Goal: Task Accomplishment & Management: Use online tool/utility

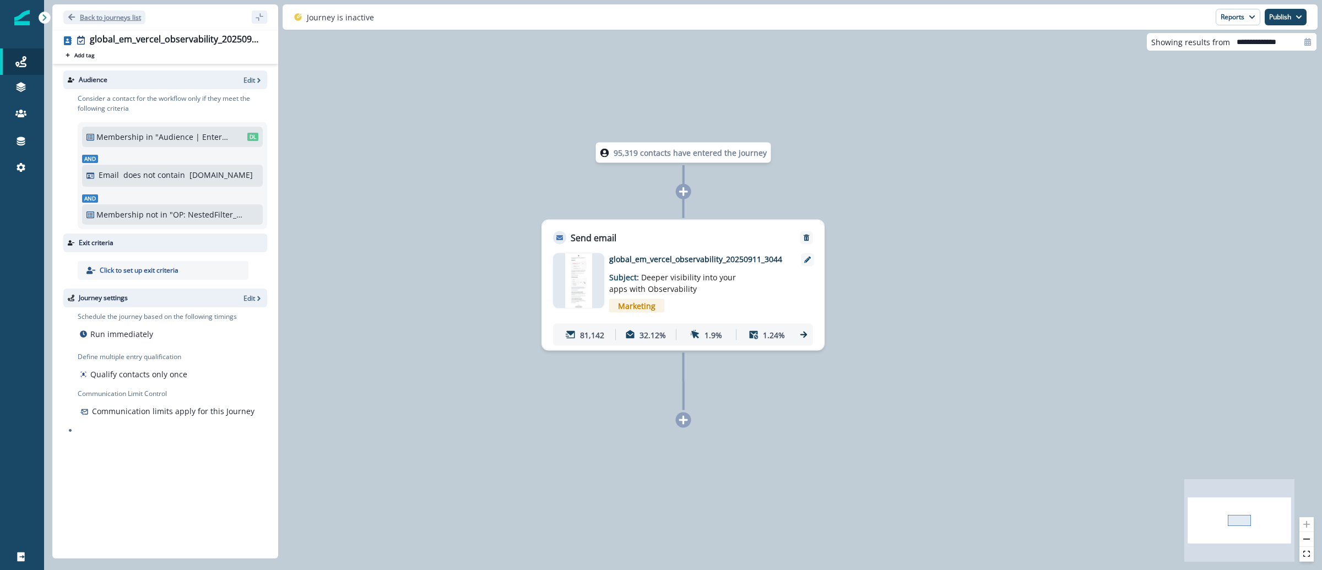
click at [122, 14] on p "Back to journeys list" at bounding box center [110, 17] width 61 height 9
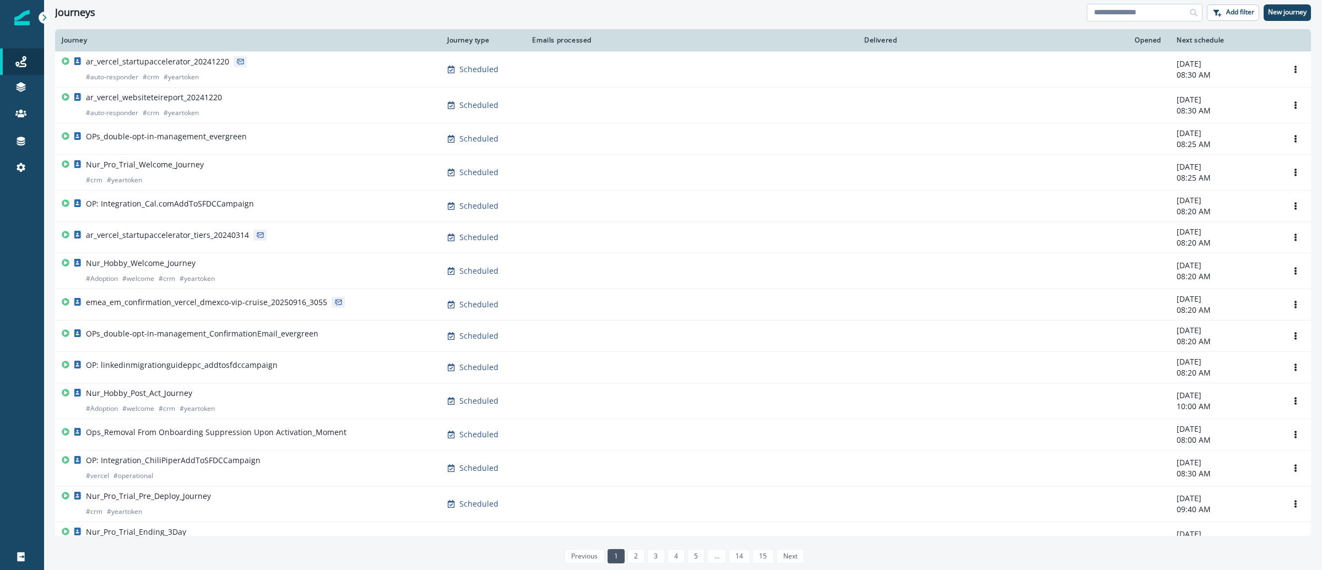
click at [1099, 9] on input at bounding box center [1145, 13] width 116 height 18
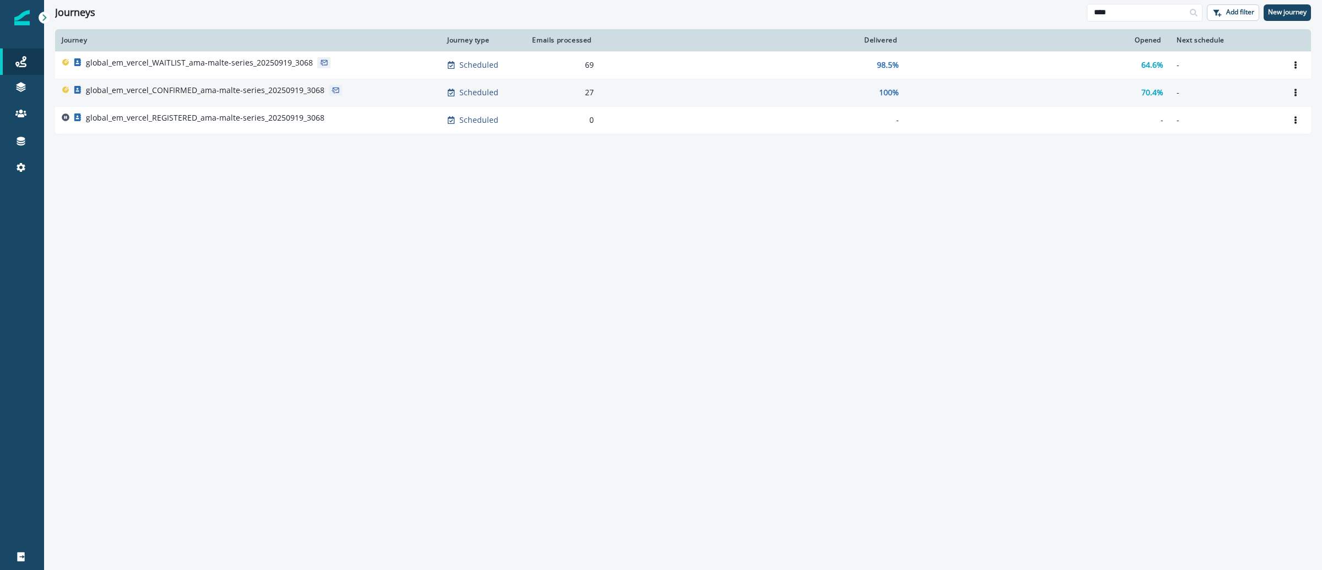
type input "****"
click at [180, 91] on p "global_em_vercel_CONFIRMED_ama-malte-series_20250919_3068" at bounding box center [205, 90] width 238 height 11
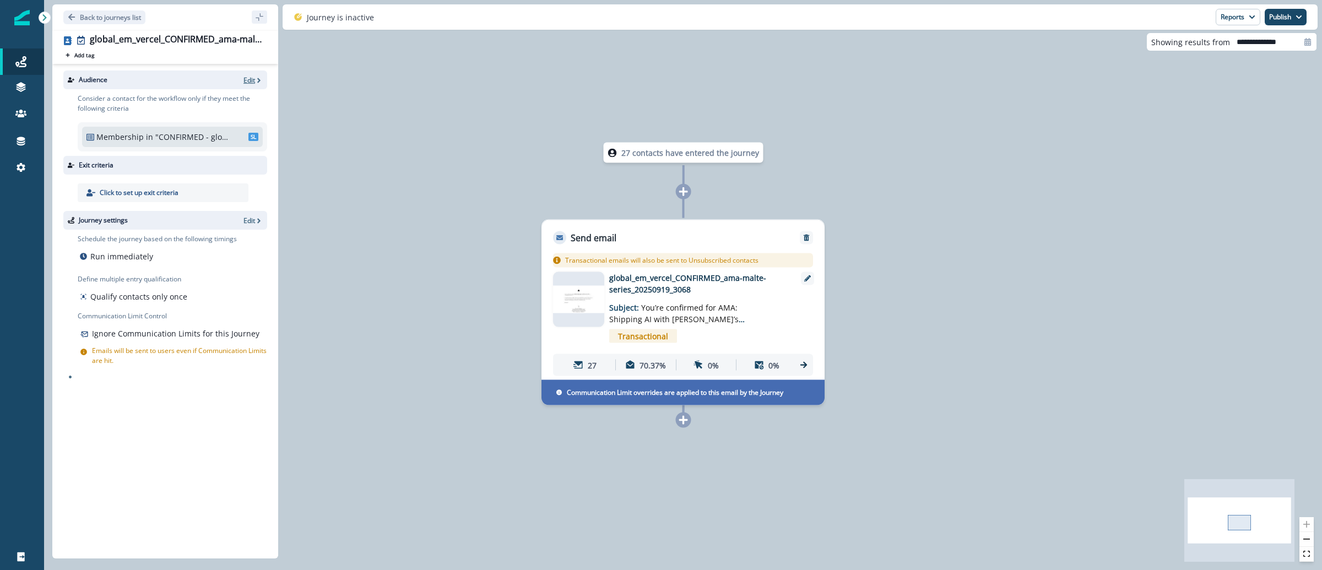
click at [248, 79] on p "Edit" at bounding box center [249, 79] width 12 height 9
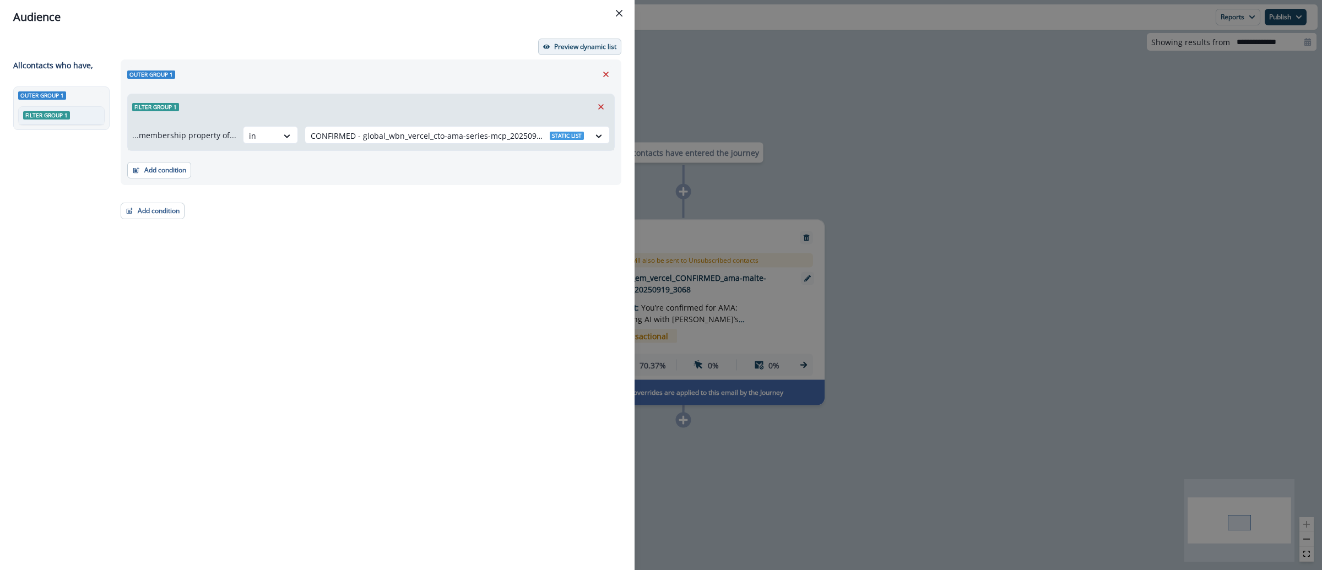
click at [544, 50] on icon "button" at bounding box center [546, 47] width 7 height 7
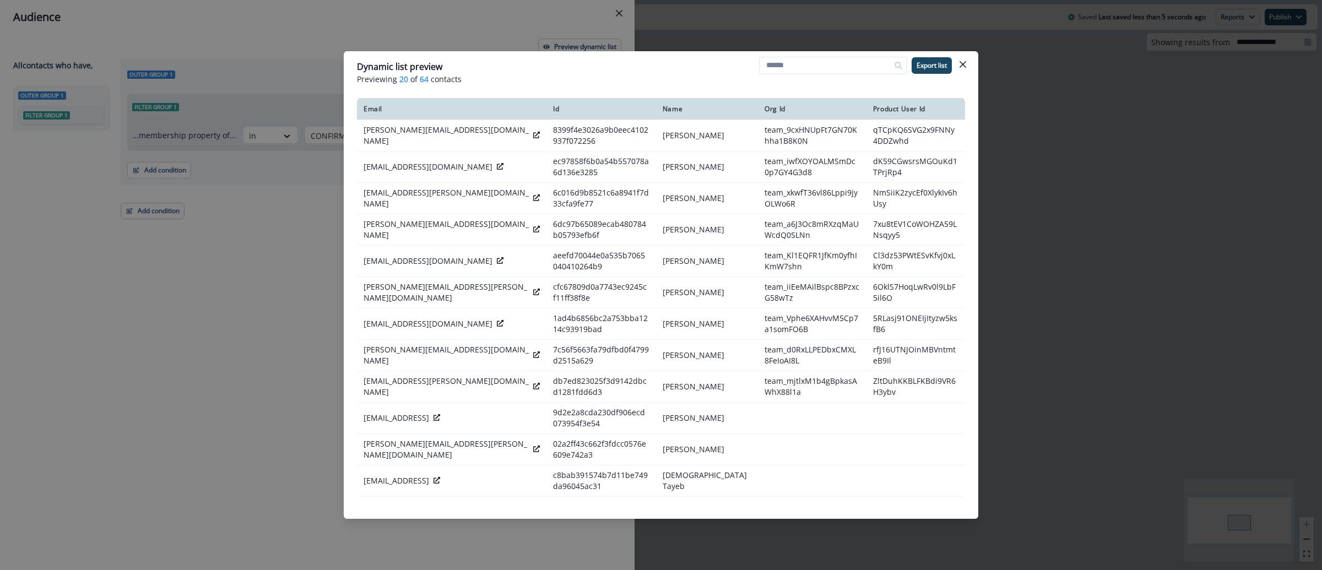
click at [1109, 107] on div "Dynamic list preview Previewing 20 of 64 contacts Export list Email Id Name Org…" at bounding box center [661, 285] width 1322 height 570
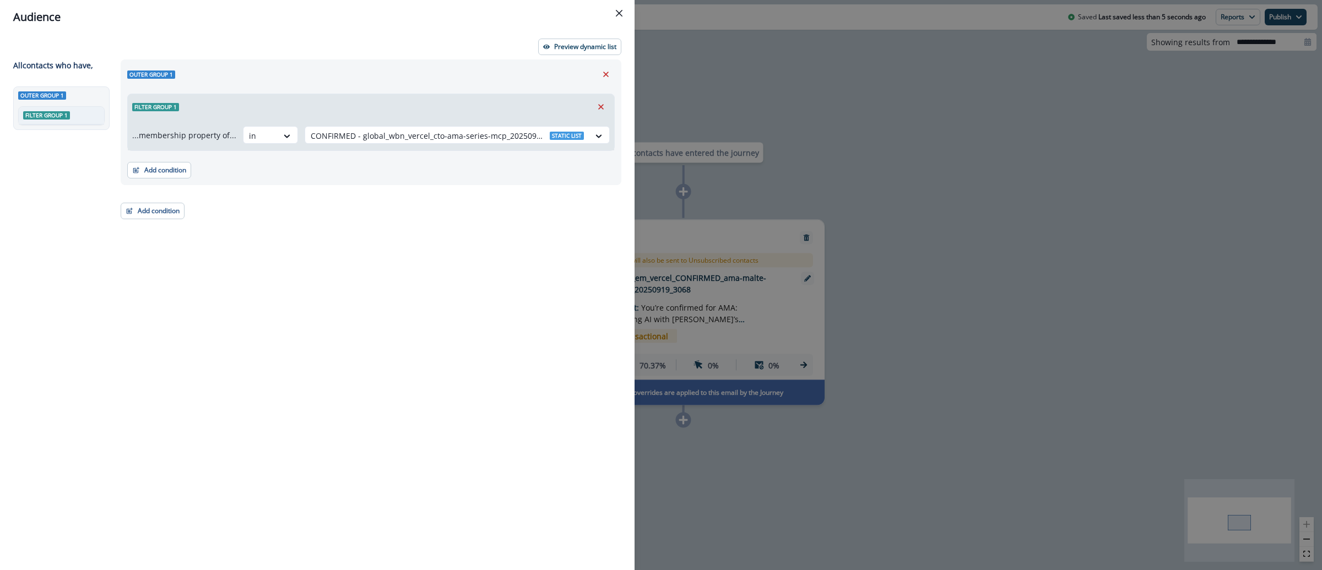
click at [1109, 107] on div "Audience Preview dynamic list All contact s who have, Outer group 1 Filter grou…" at bounding box center [661, 285] width 1322 height 570
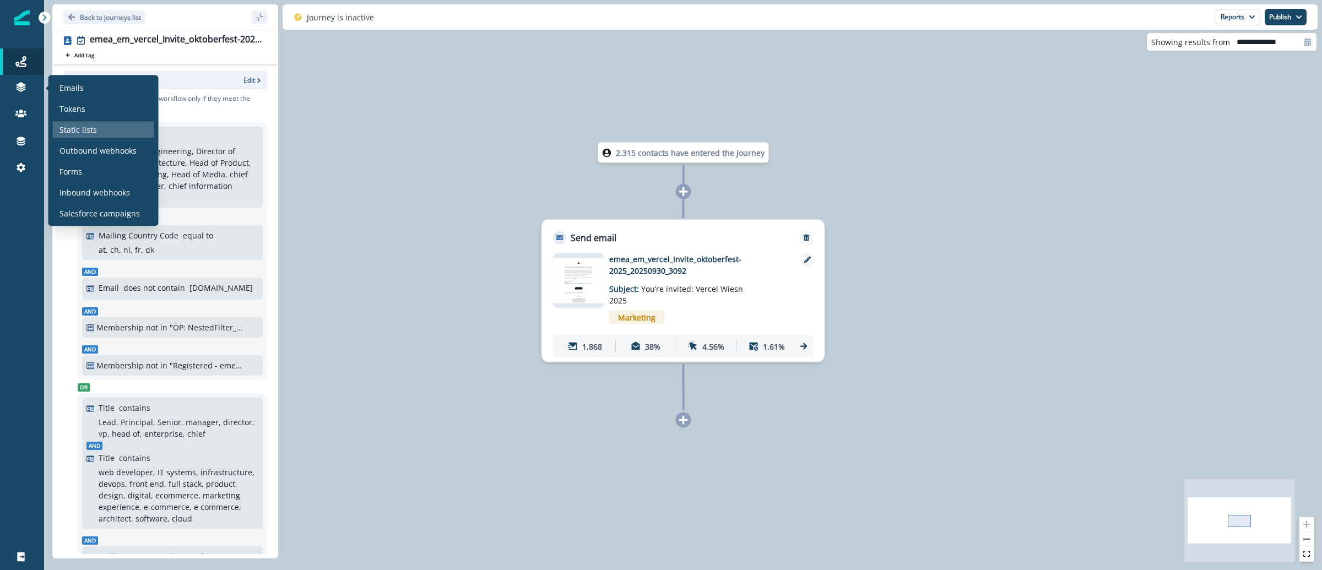
click at [63, 131] on p "Static lists" at bounding box center [77, 130] width 37 height 12
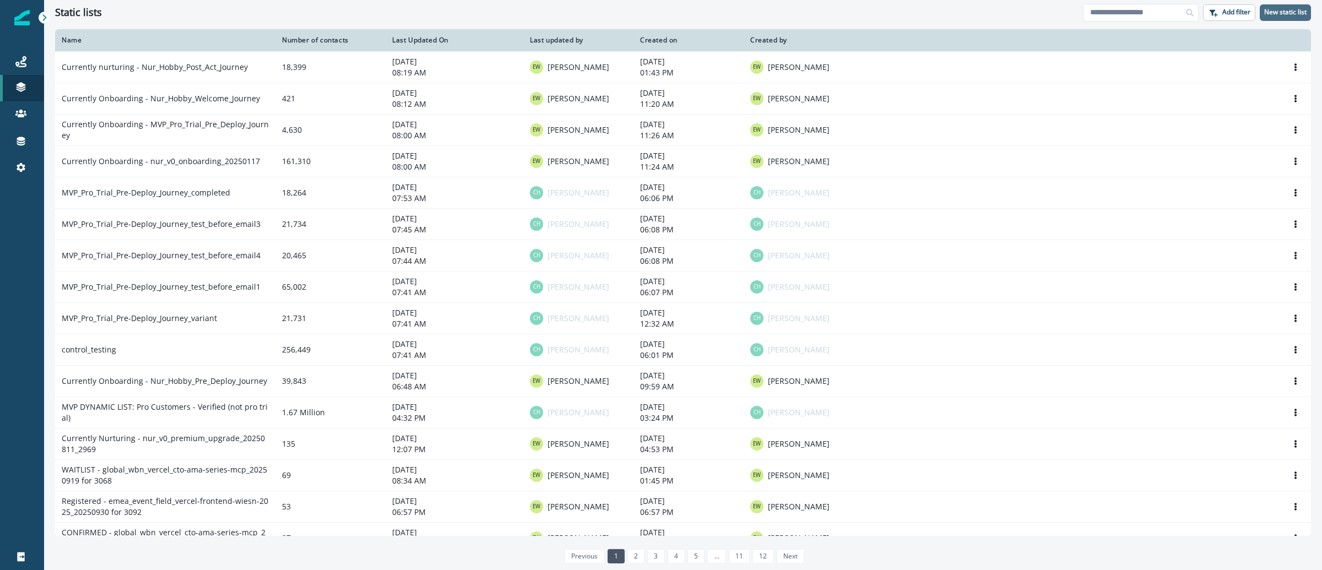
click at [1302, 10] on p "New static list" at bounding box center [1285, 12] width 42 height 8
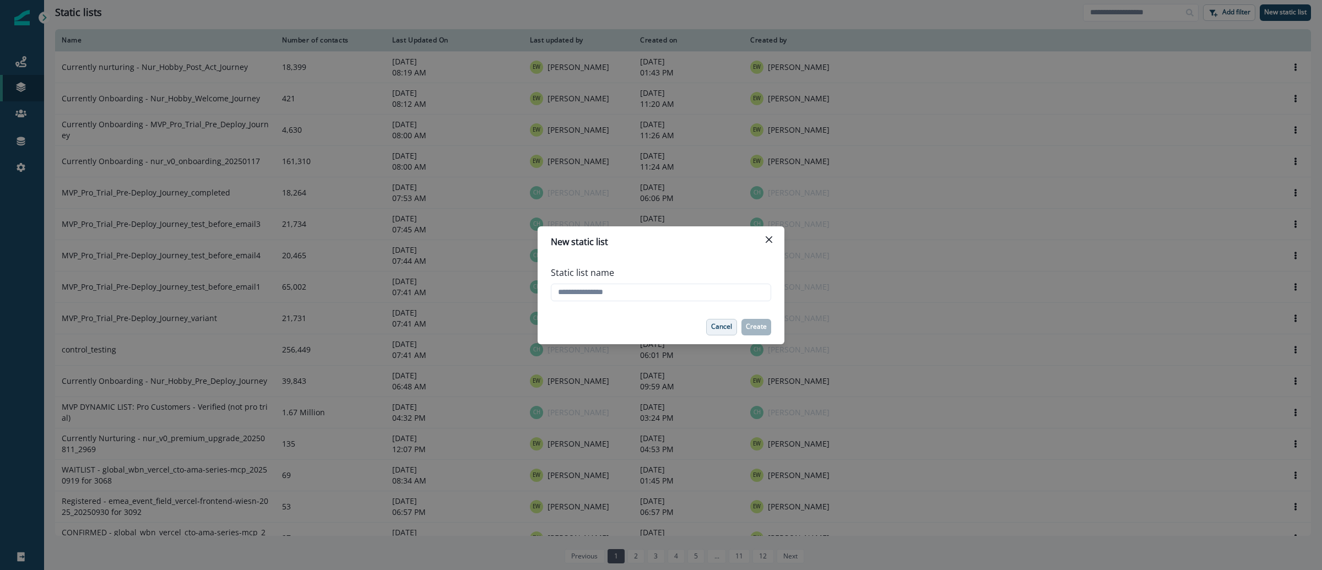
click at [722, 330] on p "Cancel" at bounding box center [721, 327] width 21 height 8
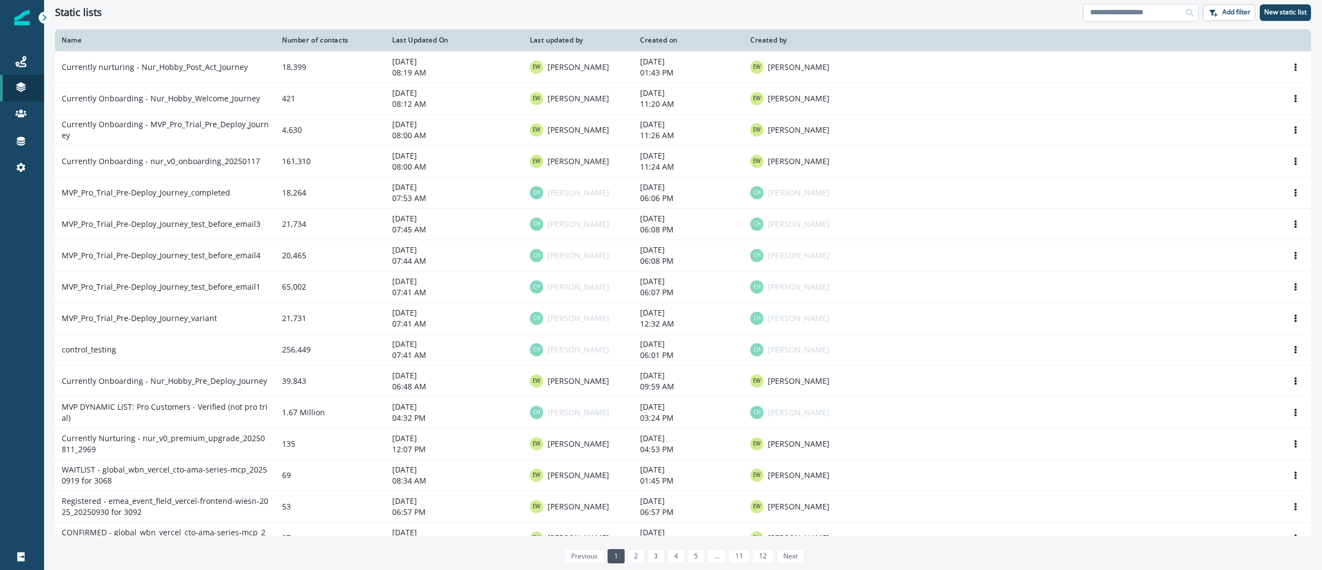
click at [1137, 15] on input at bounding box center [1141, 13] width 116 height 18
paste input "**********"
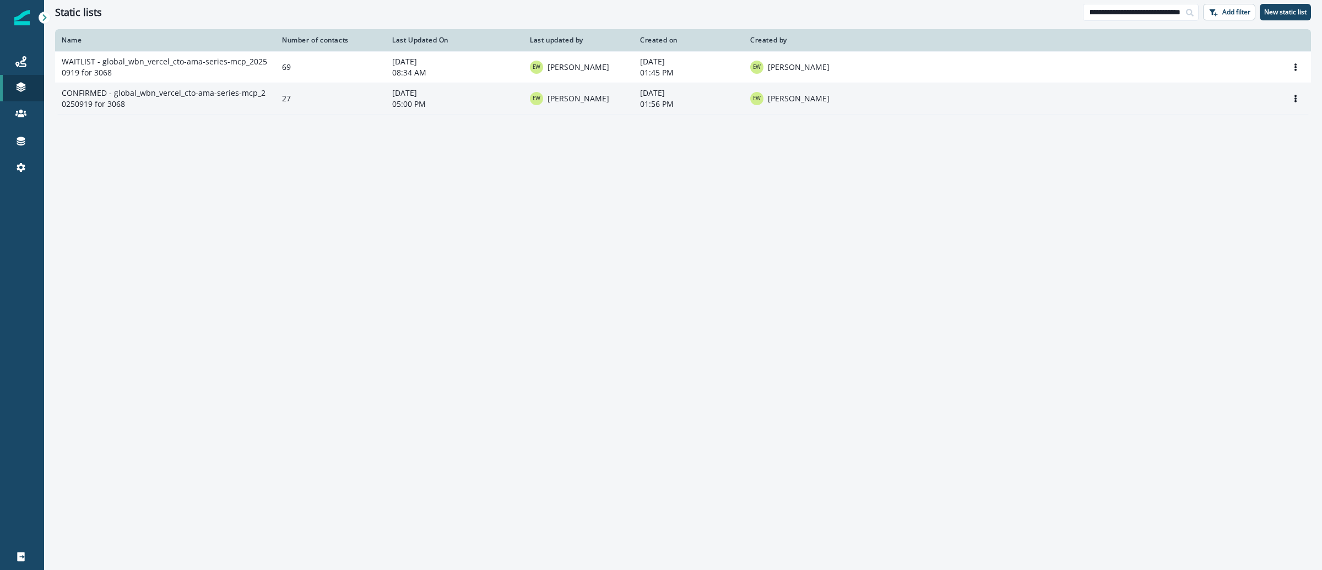
type input "**********"
click at [130, 99] on td "CONFIRMED - global_wbn_vercel_cto-ama-series-mcp_20250919 for 3068" at bounding box center [165, 98] width 220 height 31
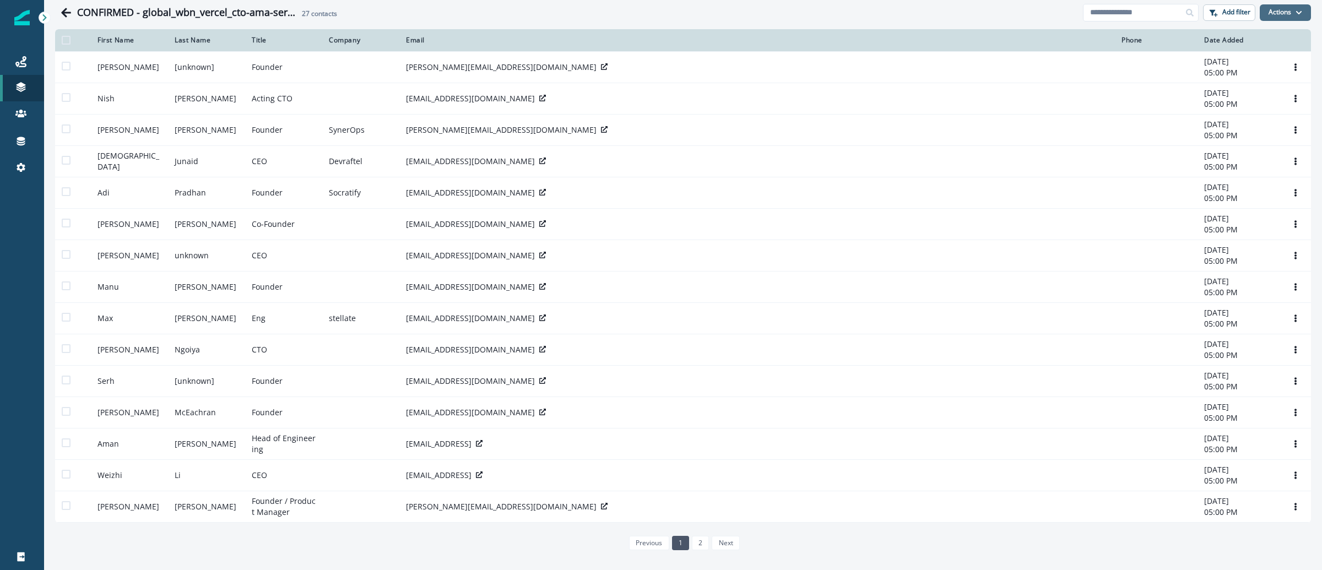
click at [1292, 10] on button "Actions" at bounding box center [1284, 12] width 51 height 17
click at [1258, 57] on button "From a CSV file" at bounding box center [1251, 59] width 98 height 18
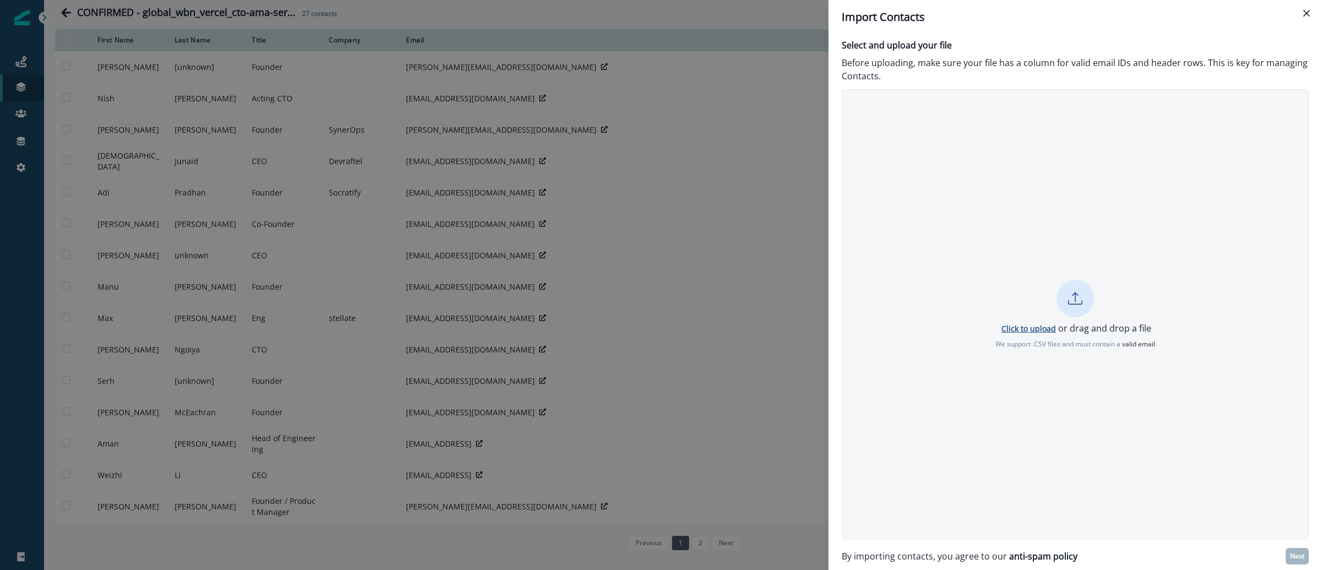
click at [1051, 331] on p "Click to upload" at bounding box center [1028, 328] width 55 height 10
click at [1296, 558] on p "Next" at bounding box center [1297, 556] width 14 height 8
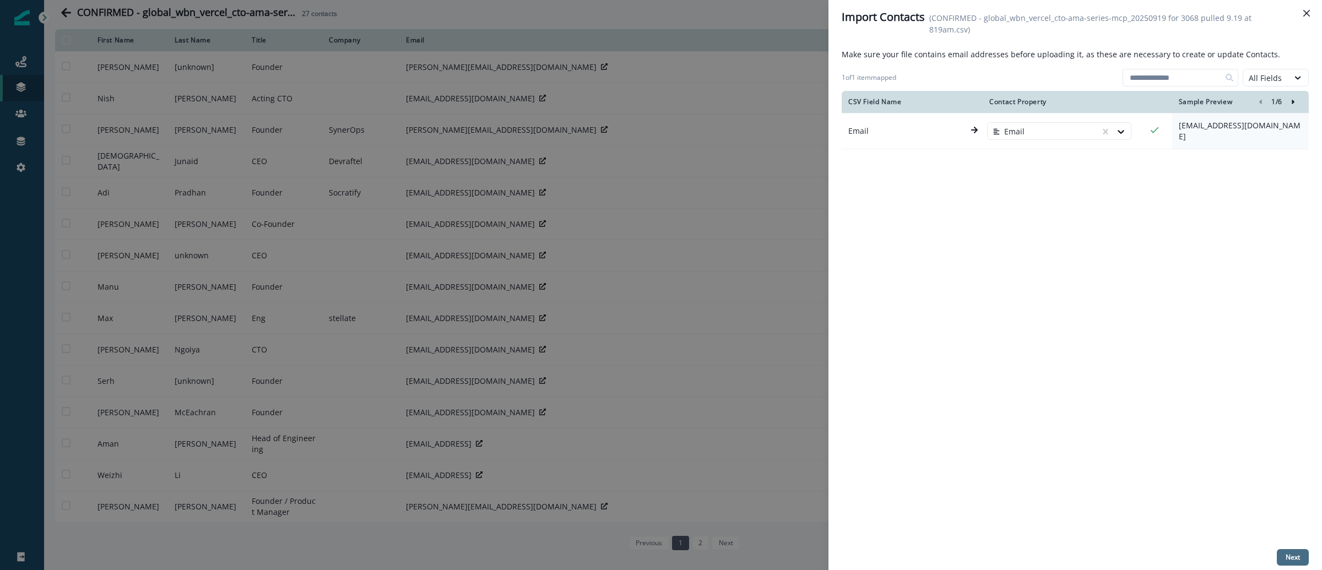
click at [1292, 560] on p "Next" at bounding box center [1292, 557] width 14 height 8
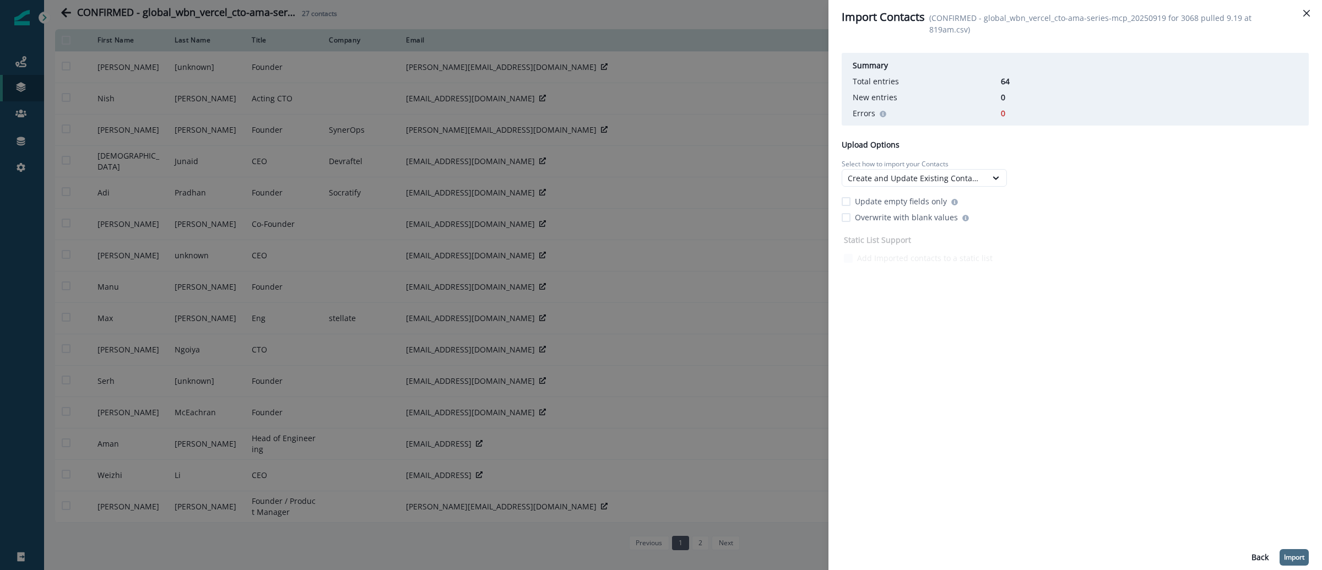
click at [1290, 551] on button "Import" at bounding box center [1293, 557] width 29 height 17
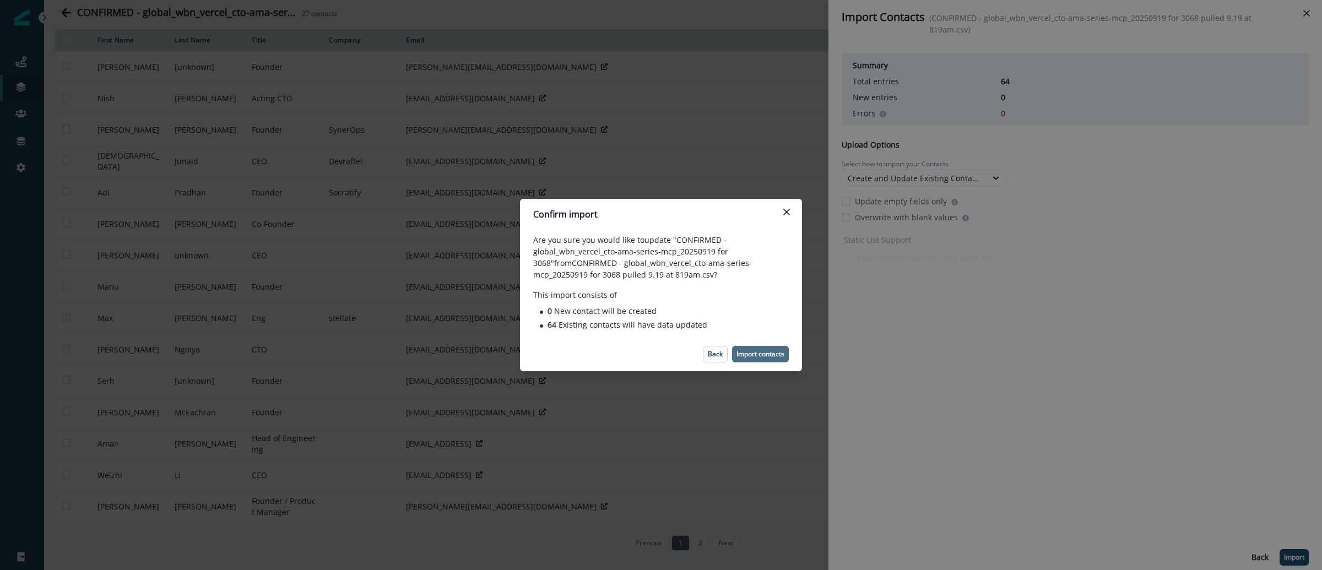
click at [781, 352] on p "Import contacts" at bounding box center [760, 354] width 48 height 8
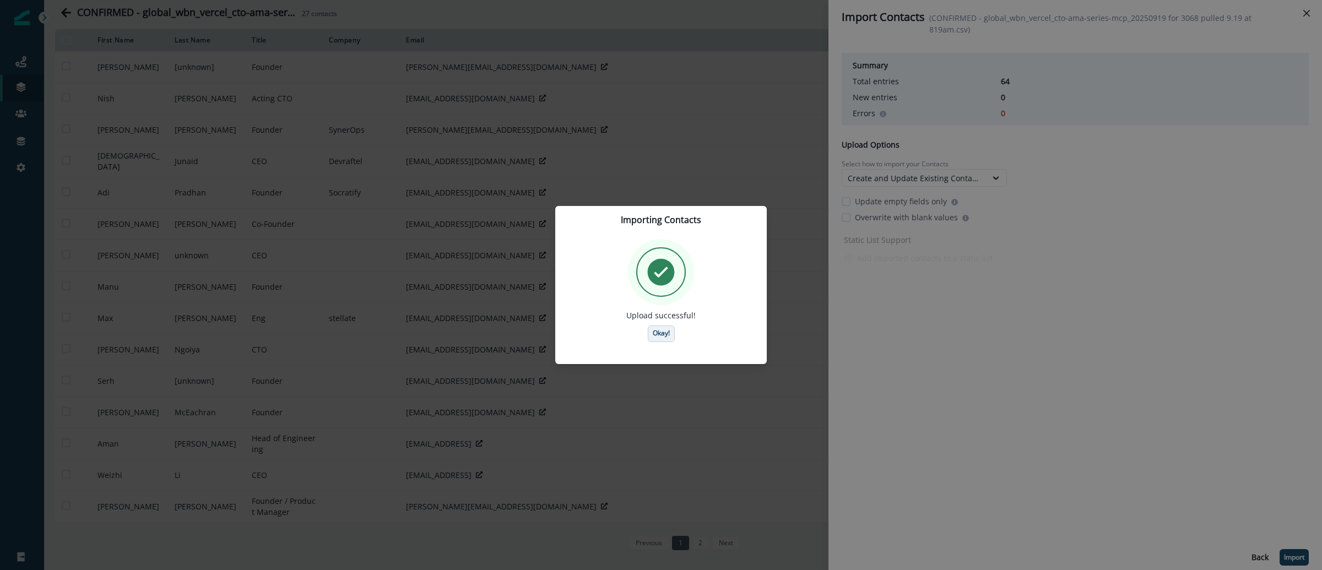
click at [659, 332] on p "Okay!" at bounding box center [661, 333] width 17 height 8
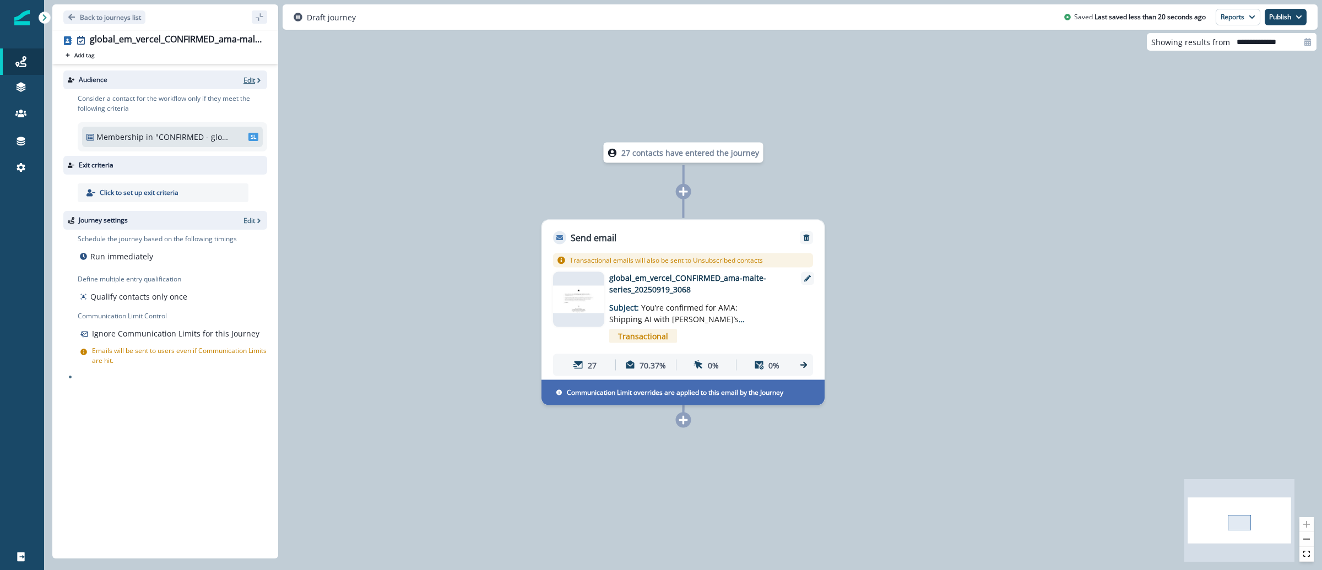
click at [255, 77] on icon "button" at bounding box center [259, 81] width 8 height 8
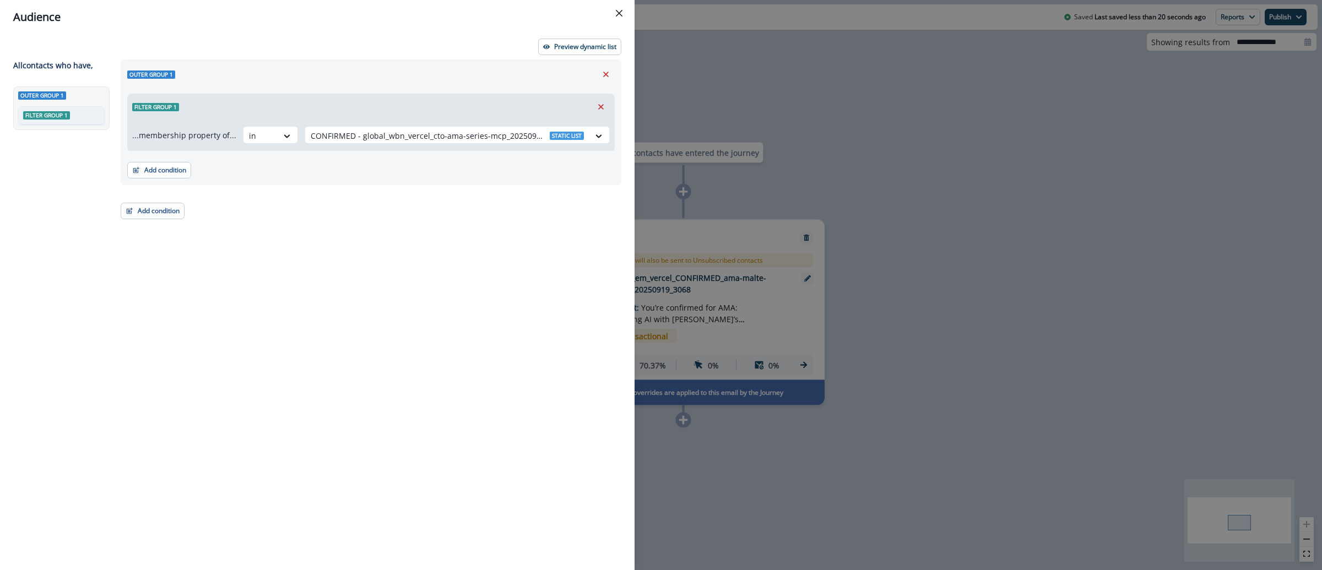
click at [1116, 153] on div "Audience Preview dynamic list All contact s who have, Outer group 1 Filter grou…" at bounding box center [661, 285] width 1322 height 570
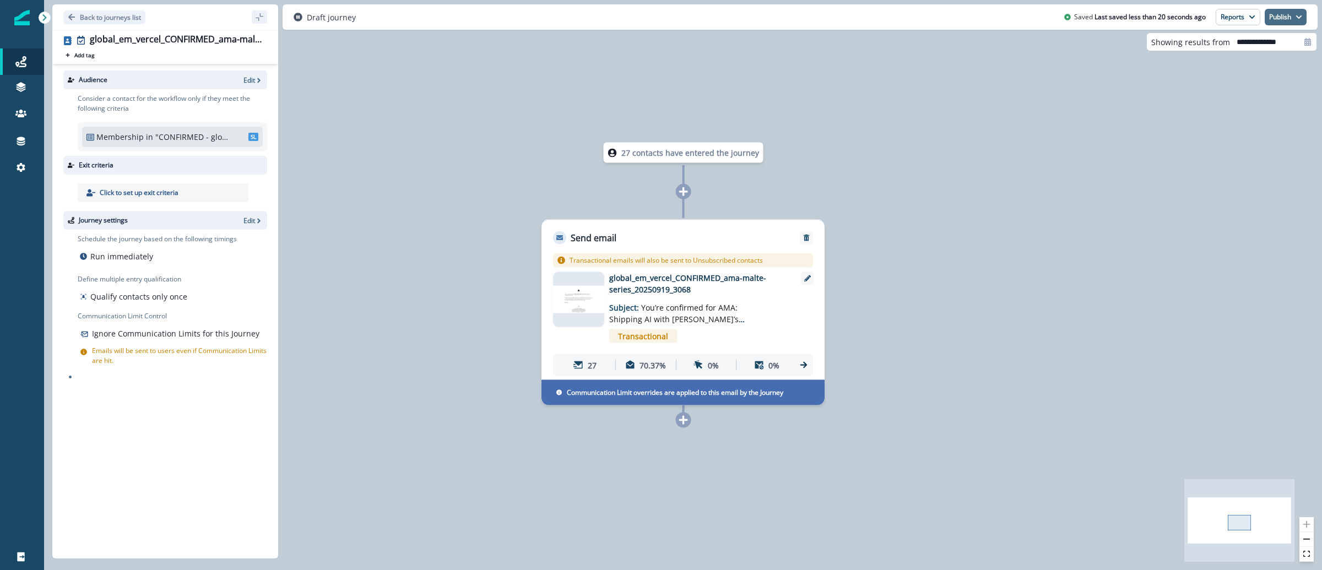
click at [1297, 12] on button "Publish" at bounding box center [1285, 17] width 42 height 17
click at [1252, 42] on button "as active journey" at bounding box center [1245, 45] width 122 height 20
click at [1240, 24] on button "Reports" at bounding box center [1237, 17] width 45 height 17
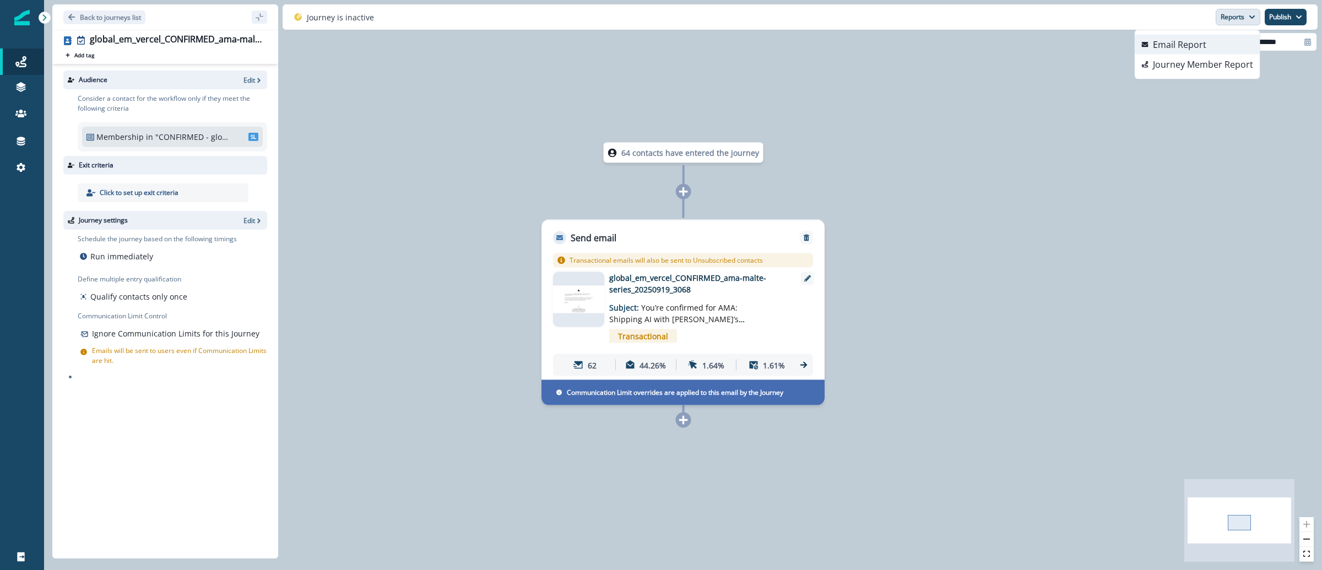
click at [1211, 48] on button "Email Report" at bounding box center [1197, 45] width 124 height 20
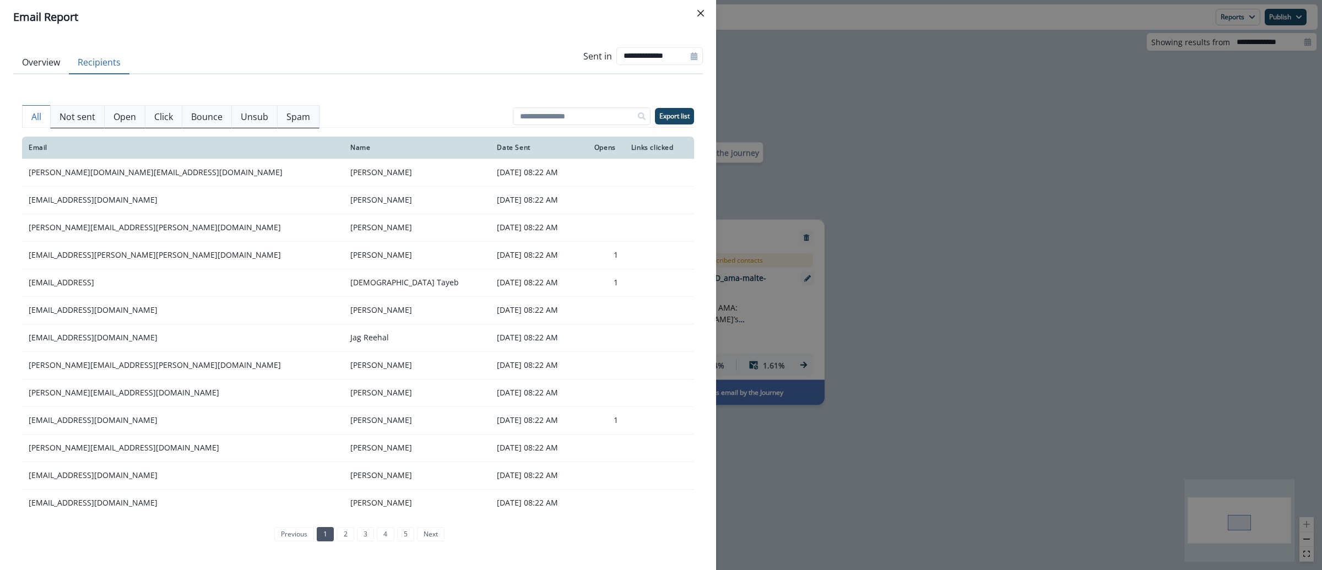
click at [84, 64] on button "Recipients" at bounding box center [99, 62] width 61 height 23
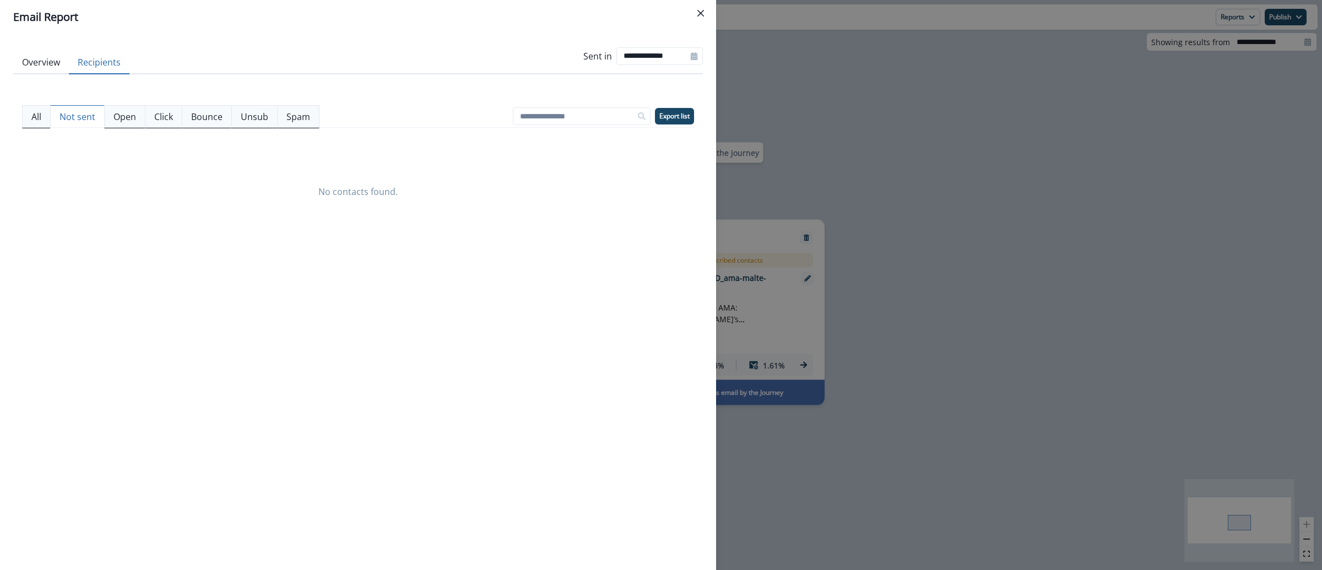
click at [88, 122] on p "Not sent" at bounding box center [77, 116] width 36 height 13
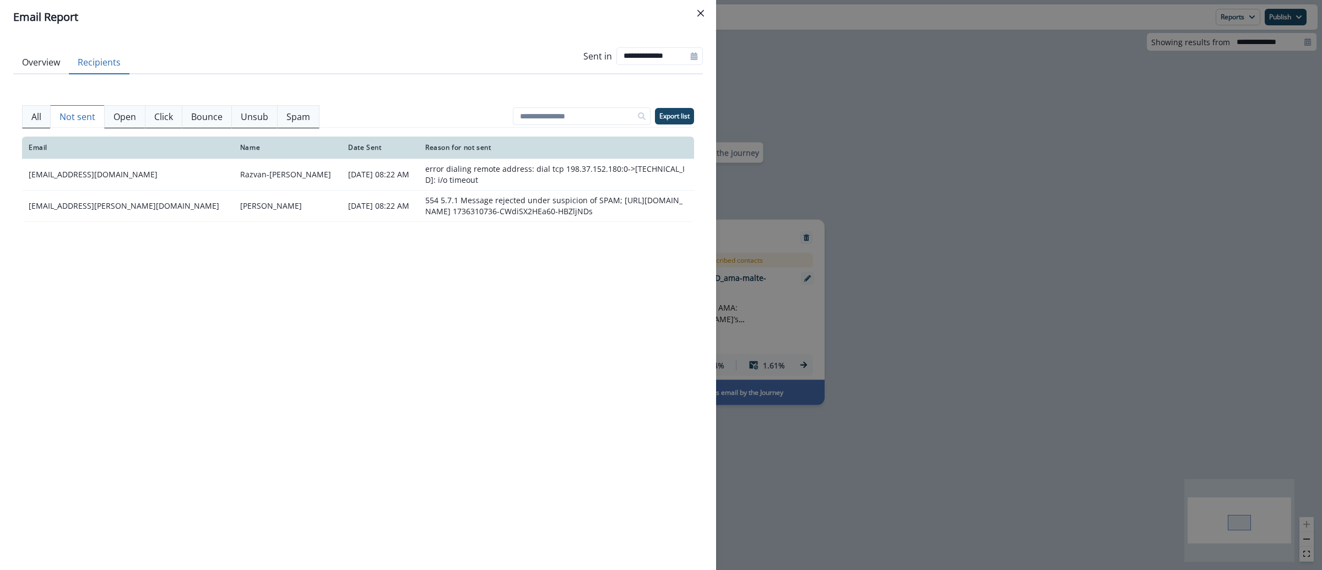
click at [169, 389] on div "Email Name Date Sent Reason for not sent [EMAIL_ADDRESS][DOMAIN_NAME] Razvan-[P…" at bounding box center [358, 342] width 672 height 410
click at [737, 53] on div "**********" at bounding box center [661, 285] width 1322 height 570
